Goal: Communication & Community: Answer question/provide support

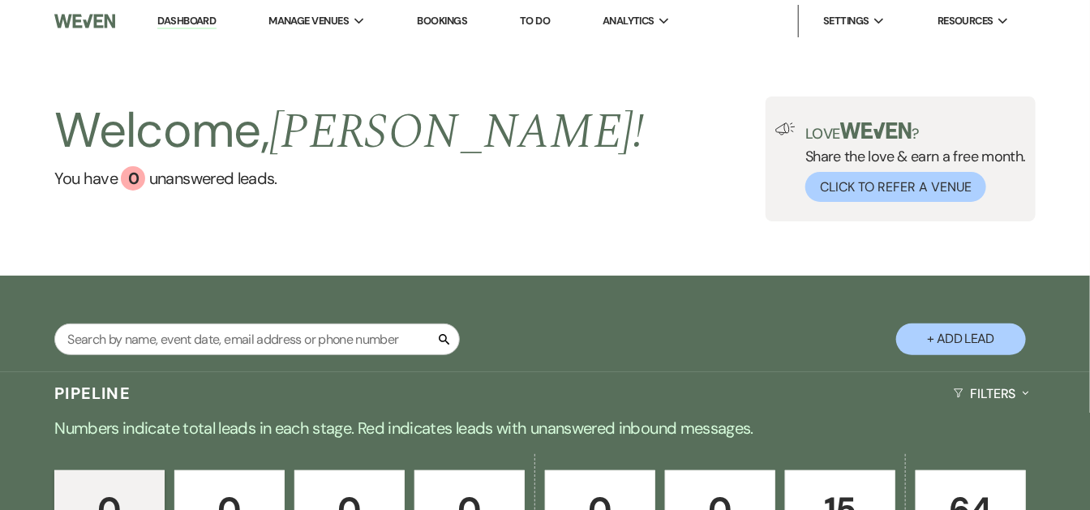
click at [647, 182] on div "Welcome, [PERSON_NAME] ! You have 0 unanswered lead s . Love ? Share the love &…" at bounding box center [545, 158] width 1090 height 125
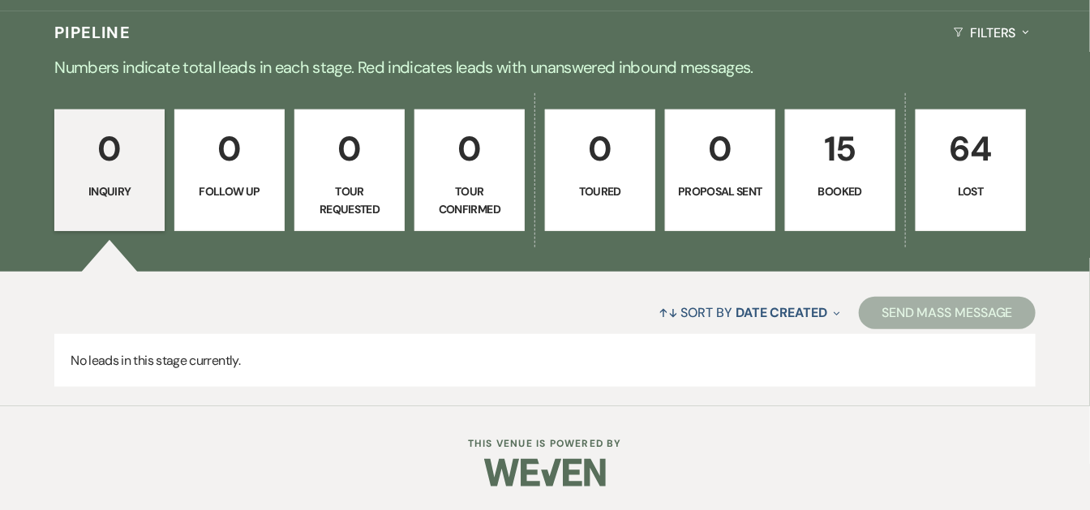
click at [817, 173] on p "15" at bounding box center [839, 149] width 89 height 54
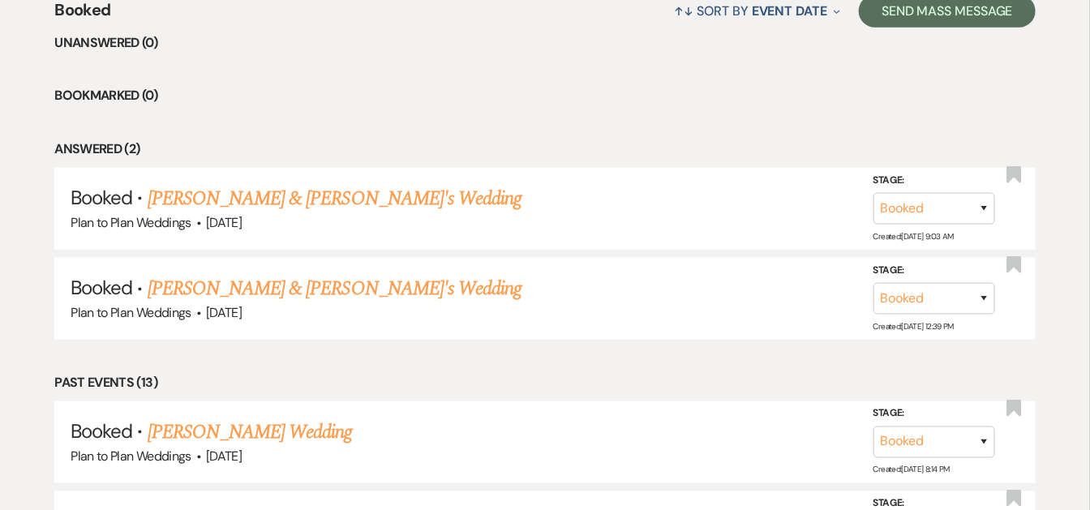
scroll to position [677, 0]
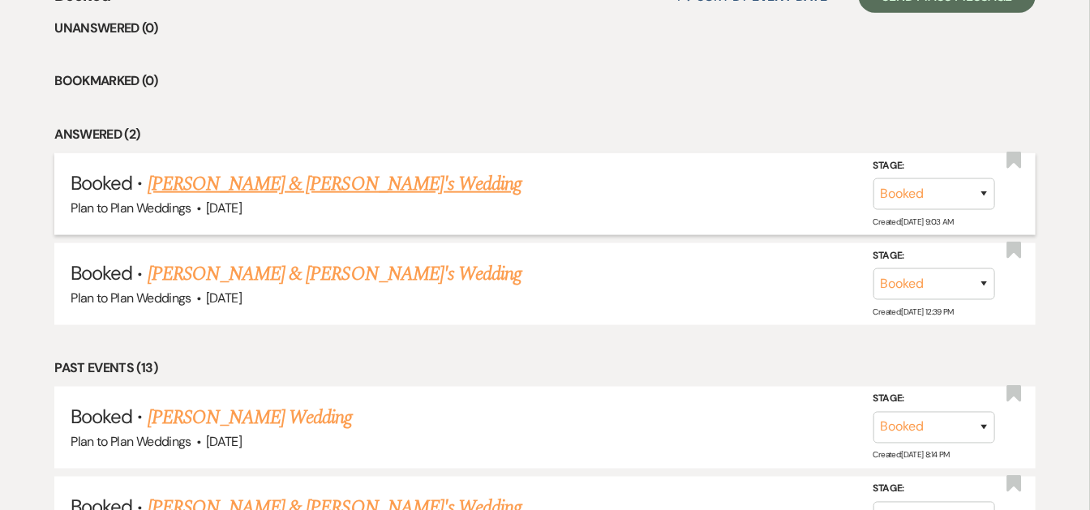
click at [212, 190] on link "[PERSON_NAME] & [PERSON_NAME]'s Wedding" at bounding box center [335, 183] width 375 height 29
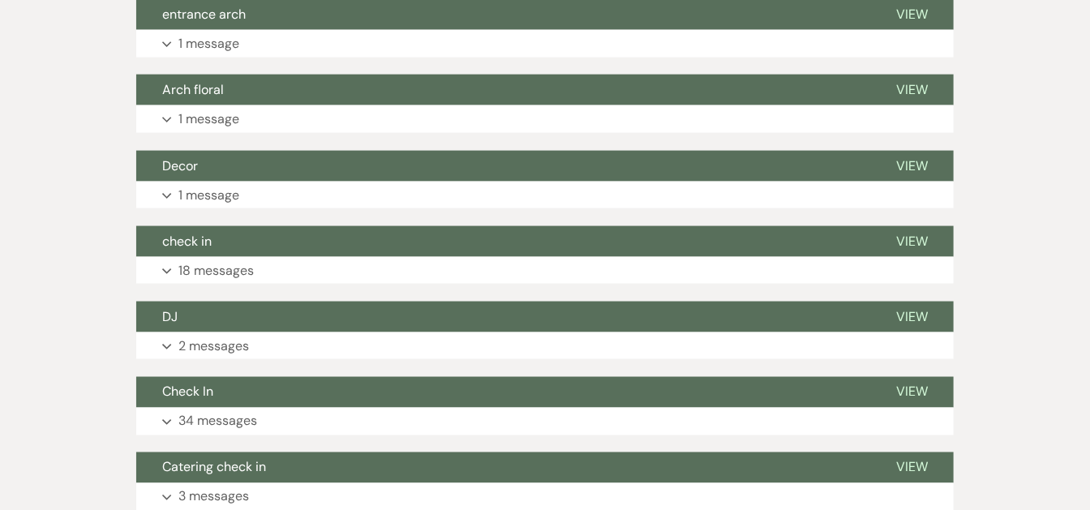
scroll to position [846, 0]
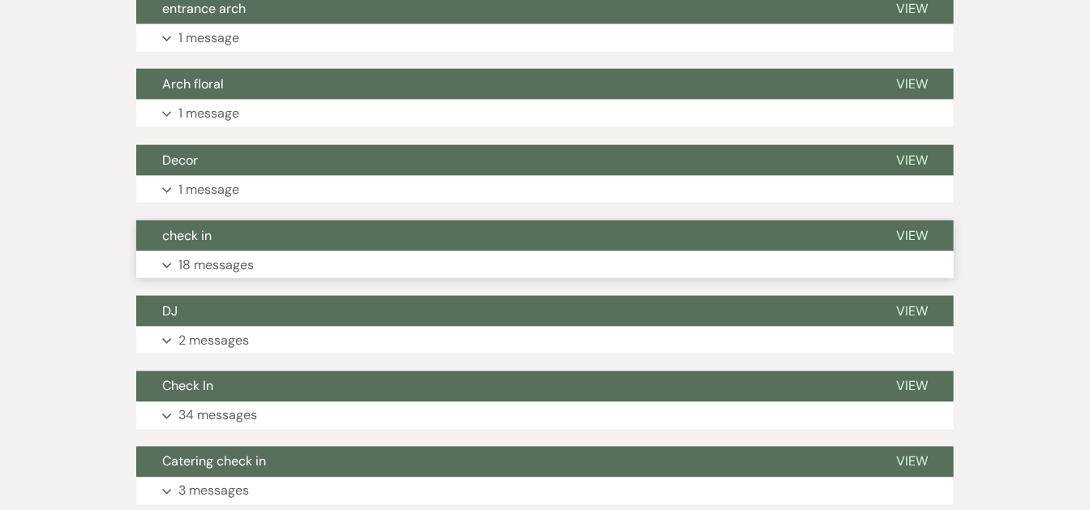
click at [921, 245] on button "View" at bounding box center [912, 236] width 84 height 31
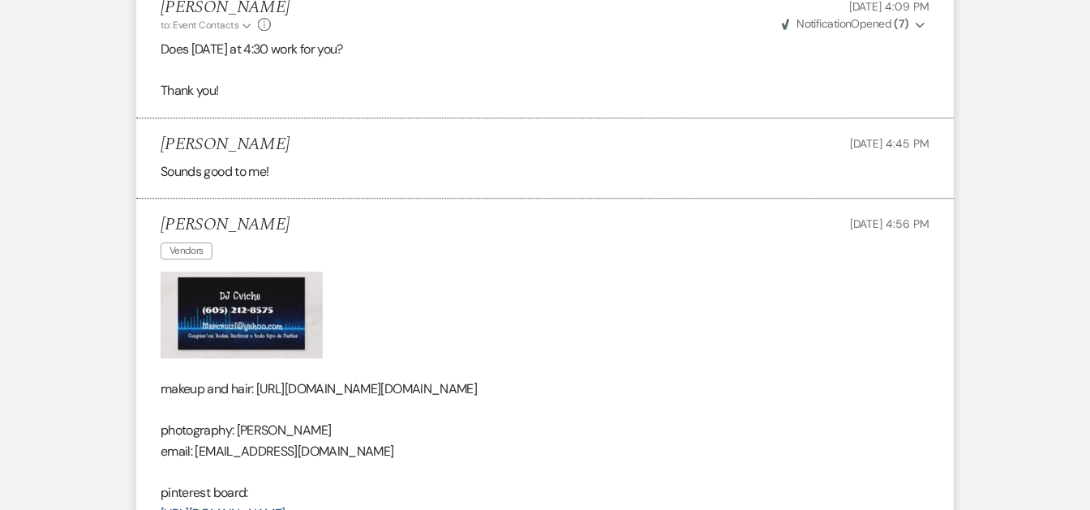
scroll to position [1787, 0]
